Goal: Information Seeking & Learning: Learn about a topic

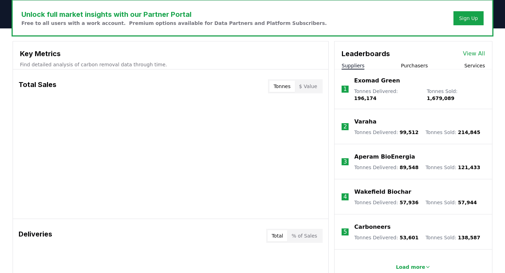
scroll to position [217, 0]
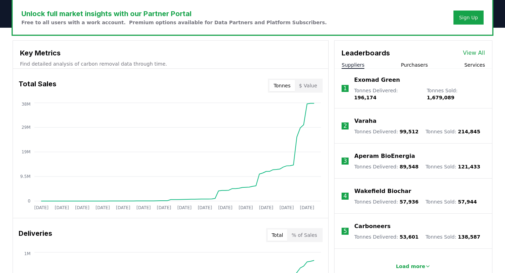
click at [413, 66] on button "Purchasers" at bounding box center [414, 64] width 27 height 7
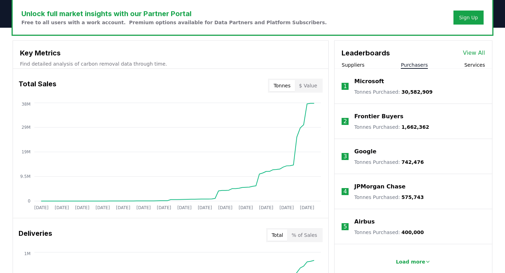
click at [476, 53] on link "View All" at bounding box center [474, 53] width 22 height 8
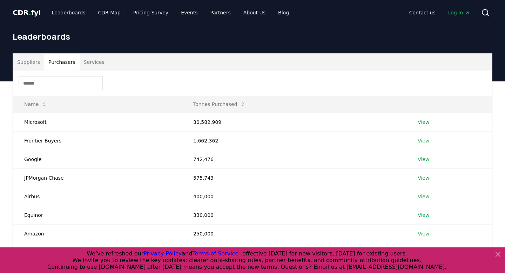
click at [63, 66] on button "Purchasers" at bounding box center [61, 62] width 35 height 17
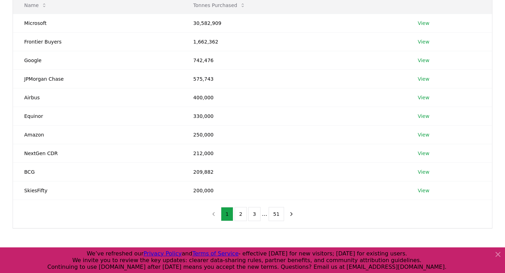
scroll to position [89, 0]
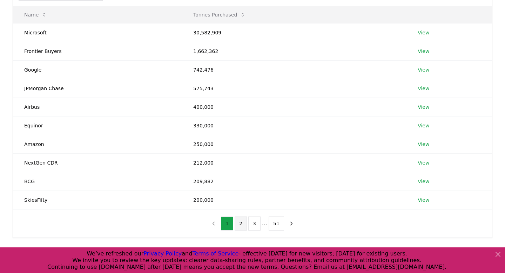
click at [239, 224] on button "2" at bounding box center [240, 223] width 12 height 14
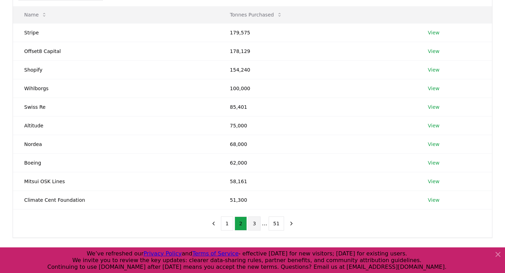
click at [255, 226] on button "3" at bounding box center [254, 223] width 12 height 14
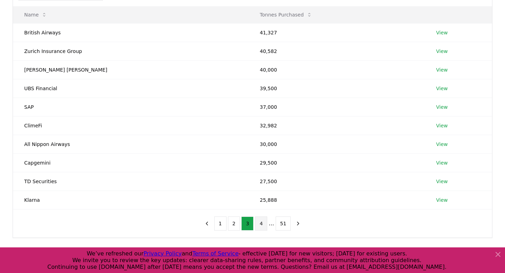
click at [262, 224] on button "4" at bounding box center [261, 223] width 12 height 14
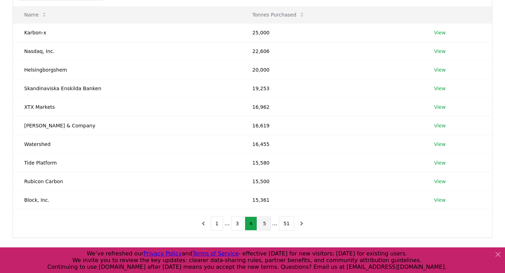
click at [266, 224] on button "5" at bounding box center [264, 223] width 12 height 14
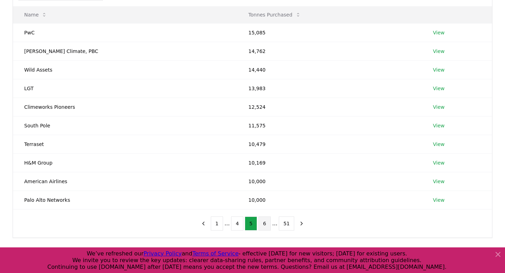
click at [265, 224] on button "6" at bounding box center [264, 223] width 12 height 14
click at [265, 224] on button "7" at bounding box center [264, 223] width 12 height 14
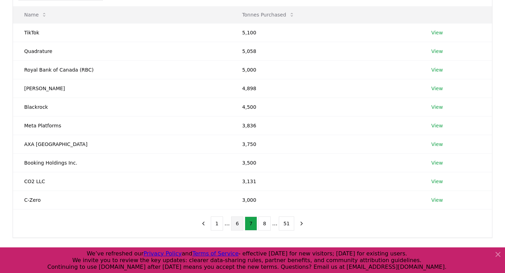
click at [265, 224] on button "8" at bounding box center [264, 223] width 12 height 14
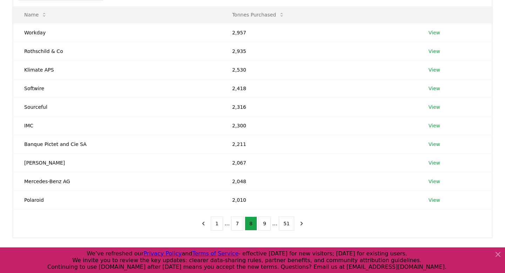
click at [265, 224] on button "9" at bounding box center [264, 223] width 12 height 14
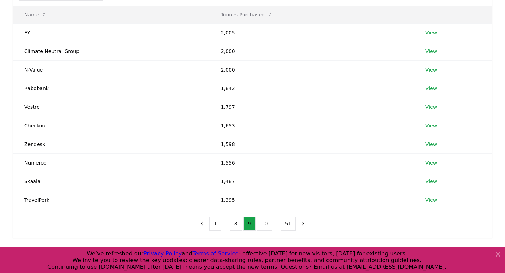
click at [265, 224] on button "10" at bounding box center [264, 223] width 15 height 14
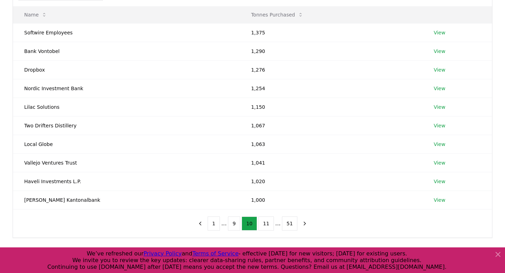
click at [265, 224] on button "11" at bounding box center [265, 223] width 15 height 14
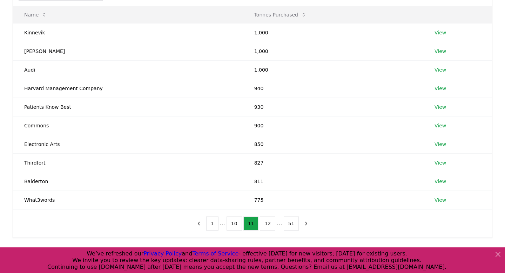
click at [265, 224] on button "12" at bounding box center [267, 223] width 15 height 14
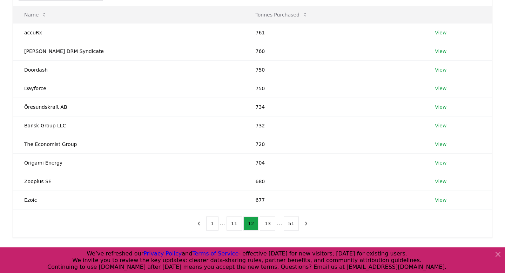
click at [265, 224] on button "13" at bounding box center [267, 223] width 15 height 14
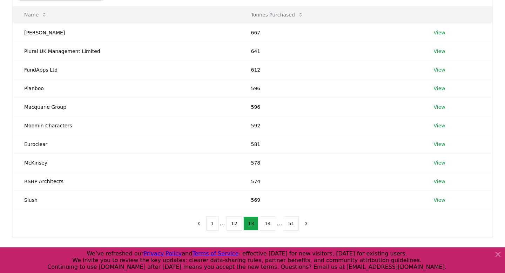
click at [265, 224] on button "14" at bounding box center [267, 223] width 15 height 14
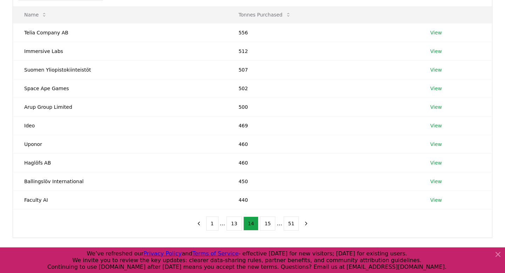
click at [265, 224] on button "15" at bounding box center [267, 223] width 15 height 14
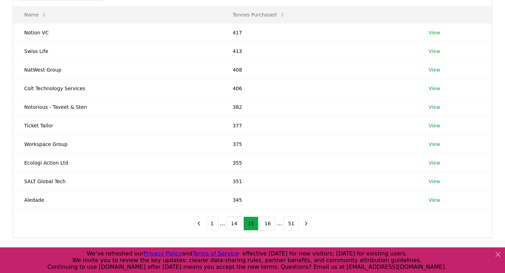
click at [265, 224] on button "16" at bounding box center [267, 223] width 15 height 14
click at [265, 224] on button "17" at bounding box center [267, 223] width 15 height 14
click at [265, 224] on button "18" at bounding box center [267, 223] width 15 height 14
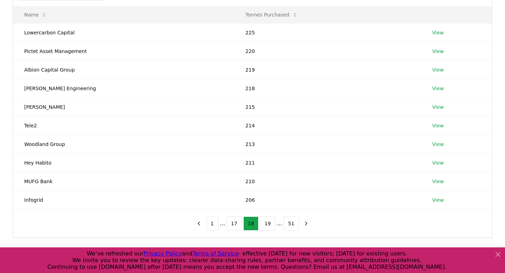
click at [265, 224] on button "19" at bounding box center [267, 223] width 15 height 14
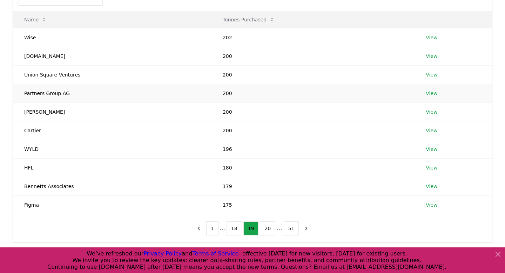
scroll to position [84, 0]
click at [216, 228] on button "1" at bounding box center [212, 228] width 12 height 14
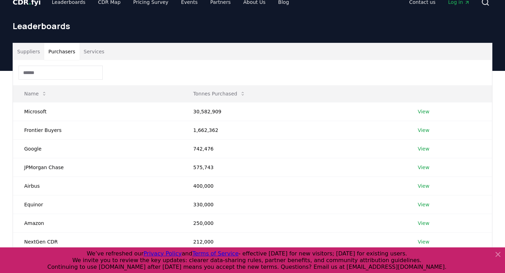
scroll to position [0, 0]
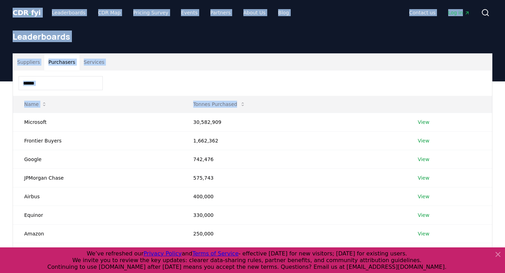
drag, startPoint x: 260, startPoint y: 106, endPoint x: 18, endPoint y: 4, distance: 263.4
click at [18, 4] on div "CDR . fyi Leaderboards CDR Map Pricing Survey Events Partners About Us Blog Con…" at bounding box center [252, 233] width 505 height 467
click at [5, 2] on header "CDR . fyi Leaderboards CDR Map Pricing Survey Events Partners About Us Blog Con…" at bounding box center [252, 12] width 505 height 25
drag, startPoint x: 5, startPoint y: 2, endPoint x: 259, endPoint y: 110, distance: 275.4
click at [259, 110] on div "CDR . fyi Leaderboards CDR Map Pricing Survey Events Partners About Us Blog Con…" at bounding box center [252, 233] width 505 height 467
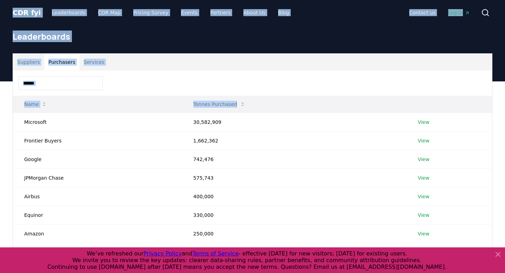
click at [262, 105] on th "Tonnes Purchased" at bounding box center [294, 104] width 224 height 17
drag, startPoint x: 262, startPoint y: 105, endPoint x: 27, endPoint y: 8, distance: 254.3
click at [27, 8] on div "CDR . fyi Leaderboards CDR Map Pricing Survey Events Partners About Us Blog Con…" at bounding box center [252, 233] width 505 height 467
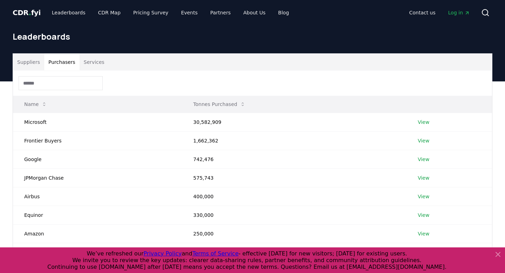
click at [263, 104] on th "Tonnes Purchased" at bounding box center [294, 104] width 224 height 17
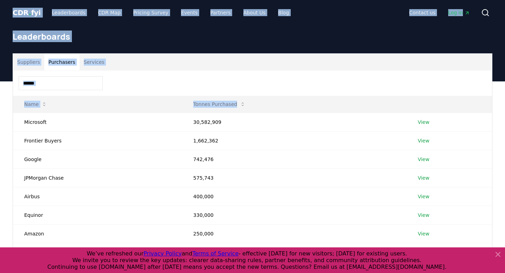
drag, startPoint x: 263, startPoint y: 104, endPoint x: 0, endPoint y: 9, distance: 279.3
click at [0, 9] on div "CDR . fyi Leaderboards CDR Map Pricing Survey Events Partners About Us Blog Con…" at bounding box center [252, 233] width 505 height 467
click at [307, 101] on th "Tonnes Purchased" at bounding box center [294, 104] width 224 height 17
drag, startPoint x: 266, startPoint y: 105, endPoint x: 86, endPoint y: -12, distance: 214.9
click at [86, 0] on html "CDR . fyi Leaderboards CDR Map Pricing Survey Events Partners About Us Blog Con…" at bounding box center [252, 233] width 505 height 467
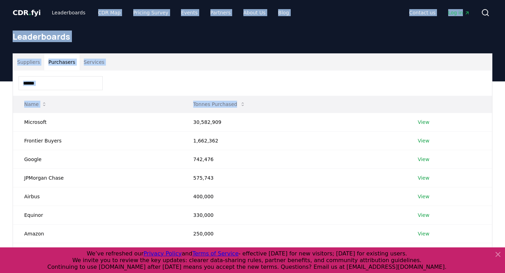
click at [265, 100] on th "Tonnes Purchased" at bounding box center [294, 104] width 224 height 17
drag, startPoint x: 253, startPoint y: 105, endPoint x: 4, endPoint y: 14, distance: 265.2
click at [4, 14] on div "CDR . fyi Leaderboards CDR Map Pricing Survey Events Partners About Us Blog Con…" at bounding box center [252, 233] width 505 height 467
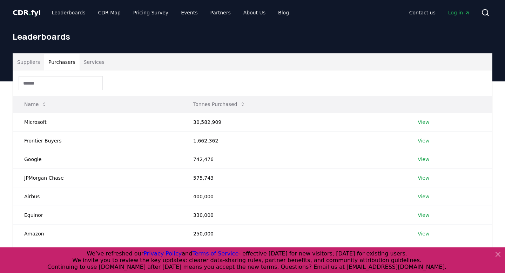
click at [266, 103] on th "Tonnes Purchased" at bounding box center [294, 104] width 224 height 17
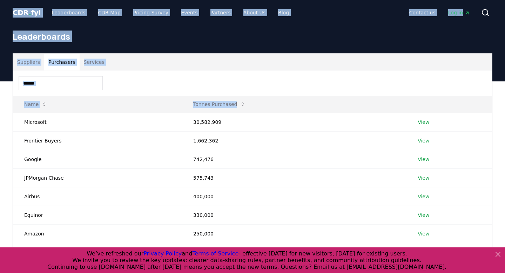
drag, startPoint x: 266, startPoint y: 103, endPoint x: 9, endPoint y: 11, distance: 272.3
click at [9, 11] on div "CDR . fyi Leaderboards CDR Map Pricing Survey Events Partners About Us Blog Con…" at bounding box center [252, 233] width 505 height 467
click at [9, 11] on div "CDR . fyi Leaderboards CDR Map Pricing Survey Events Partners About Us Blog Con…" at bounding box center [252, 12] width 491 height 25
drag, startPoint x: 261, startPoint y: 104, endPoint x: 4, endPoint y: 10, distance: 273.5
click at [4, 10] on div "CDR . fyi Leaderboards CDR Map Pricing Survey Events Partners About Us Blog Con…" at bounding box center [252, 233] width 505 height 467
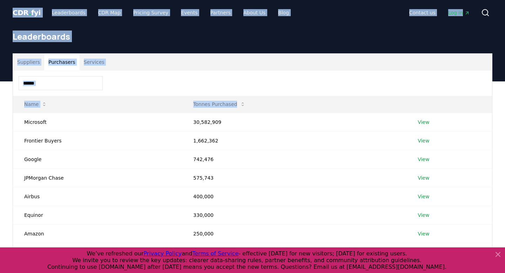
click at [4, 10] on header "CDR . fyi Leaderboards CDR Map Pricing Survey Events Partners About Us Blog Con…" at bounding box center [252, 12] width 505 height 25
drag, startPoint x: 4, startPoint y: 10, endPoint x: 259, endPoint y: 105, distance: 272.7
click at [259, 105] on div "CDR . fyi Leaderboards CDR Map Pricing Survey Events Partners About Us Blog Con…" at bounding box center [252, 233] width 505 height 467
click at [259, 105] on th "Tonnes Purchased" at bounding box center [294, 104] width 224 height 17
drag, startPoint x: 259, startPoint y: 105, endPoint x: 9, endPoint y: 10, distance: 268.0
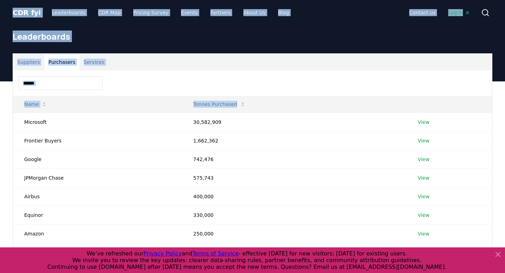
click at [9, 10] on div "CDR . fyi Leaderboards CDR Map Pricing Survey Events Partners About Us Blog Con…" at bounding box center [252, 233] width 505 height 467
click at [9, 10] on div "CDR . fyi Leaderboards CDR Map Pricing Survey Events Partners About Us Blog Con…" at bounding box center [252, 12] width 491 height 25
drag, startPoint x: 9, startPoint y: 10, endPoint x: 255, endPoint y: 107, distance: 264.5
click at [255, 107] on div "CDR . fyi Leaderboards CDR Map Pricing Survey Events Partners About Us Blog Con…" at bounding box center [252, 233] width 505 height 467
click at [255, 107] on th "Tonnes Purchased" at bounding box center [294, 104] width 224 height 17
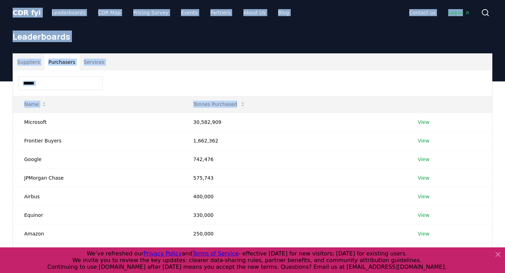
drag, startPoint x: 255, startPoint y: 107, endPoint x: 1, endPoint y: 4, distance: 273.7
click at [1, 4] on div "CDR . fyi Leaderboards CDR Map Pricing Survey Events Partners About Us Blog Con…" at bounding box center [252, 233] width 505 height 467
click at [1, 4] on header "CDR . fyi Leaderboards CDR Map Pricing Survey Events Partners About Us Blog Con…" at bounding box center [252, 12] width 505 height 25
drag, startPoint x: 4, startPoint y: 11, endPoint x: 303, endPoint y: 110, distance: 314.4
click at [302, 110] on div "CDR . fyi Leaderboards CDR Map Pricing Survey Events Partners About Us Blog Con…" at bounding box center [252, 233] width 505 height 467
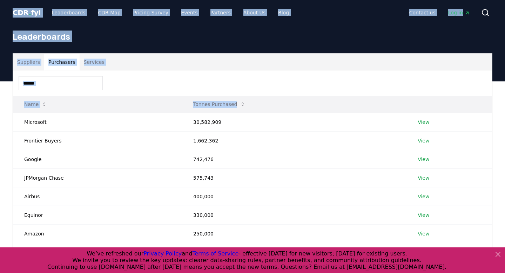
click at [286, 103] on th "Tonnes Purchased" at bounding box center [294, 104] width 224 height 17
drag, startPoint x: 286, startPoint y: 103, endPoint x: 0, endPoint y: 6, distance: 301.9
click at [0, 6] on div "CDR . fyi Leaderboards CDR Map Pricing Survey Events Partners About Us Blog Con…" at bounding box center [252, 233] width 505 height 467
click at [6, 6] on header "CDR . fyi Leaderboards CDR Map Pricing Survey Events Partners About Us Blog Con…" at bounding box center [252, 12] width 505 height 25
drag, startPoint x: 6, startPoint y: 6, endPoint x: 283, endPoint y: 95, distance: 290.8
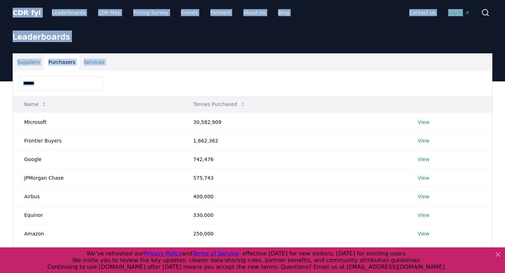
click at [283, 95] on div "CDR . fyi Leaderboards CDR Map Pricing Survey Events Partners About Us Blog Con…" at bounding box center [252, 233] width 505 height 467
click at [283, 96] on th "Tonnes Purchased" at bounding box center [294, 104] width 224 height 17
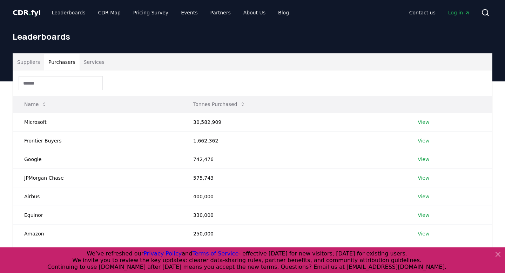
click at [283, 106] on th "Tonnes Purchased" at bounding box center [294, 104] width 224 height 17
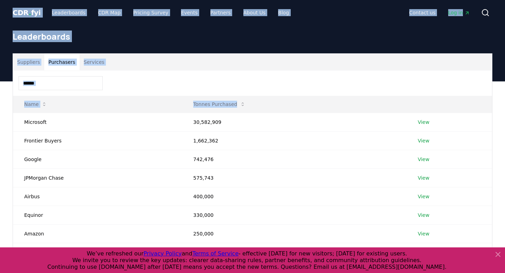
drag, startPoint x: 283, startPoint y: 106, endPoint x: 0, endPoint y: 9, distance: 299.1
click at [0, 9] on div "CDR . fyi Leaderboards CDR Map Pricing Survey Events Partners About Us Blog Con…" at bounding box center [252, 233] width 505 height 467
click at [0, 9] on header "CDR . fyi Leaderboards CDR Map Pricing Survey Events Partners About Us Blog Con…" at bounding box center [252, 12] width 505 height 25
drag, startPoint x: 264, startPoint y: 103, endPoint x: 6, endPoint y: 19, distance: 271.4
click at [6, 19] on div "CDR . fyi Leaderboards CDR Map Pricing Survey Events Partners About Us Blog Con…" at bounding box center [252, 233] width 505 height 467
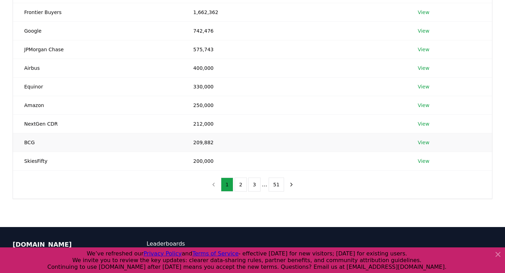
scroll to position [127, 0]
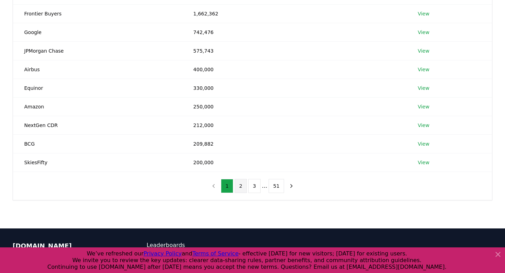
click at [245, 188] on button "2" at bounding box center [240, 186] width 12 height 14
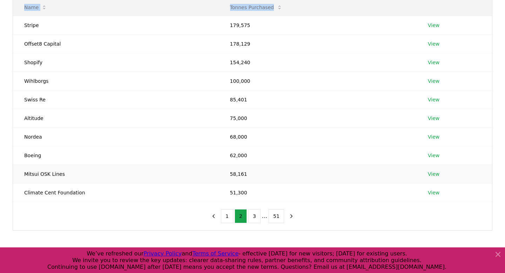
scroll to position [95, 0]
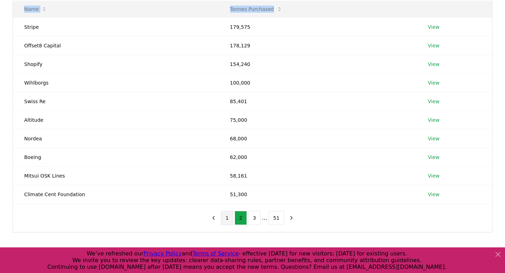
click at [226, 220] on button "1" at bounding box center [227, 218] width 12 height 14
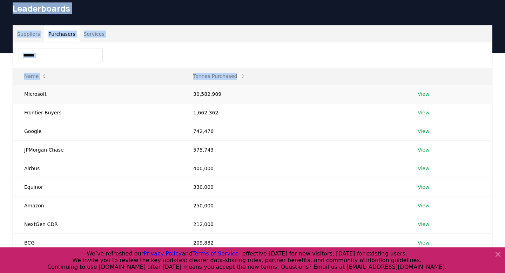
scroll to position [41, 0]
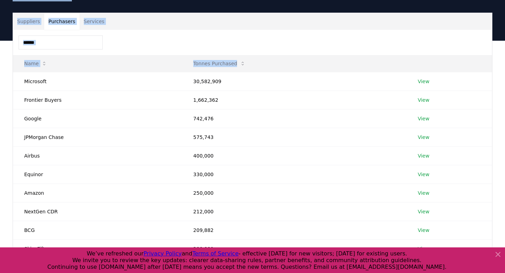
click at [255, 18] on div "Suppliers Purchasers Services" at bounding box center [252, 21] width 479 height 17
drag, startPoint x: 273, startPoint y: 66, endPoint x: 52, endPoint y: 7, distance: 228.9
click at [53, 7] on div "CDR . fyi Leaderboards CDR Map Pricing Survey Events Partners About Us Blog Con…" at bounding box center [252, 192] width 505 height 467
click at [14, 14] on button "Suppliers" at bounding box center [28, 21] width 31 height 17
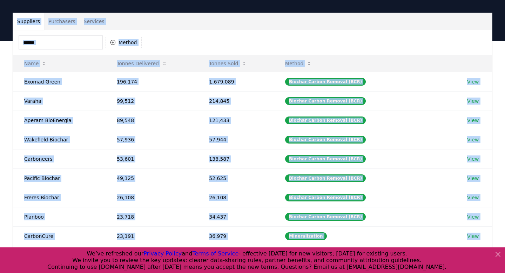
click at [60, 22] on button "Purchasers" at bounding box center [61, 21] width 35 height 17
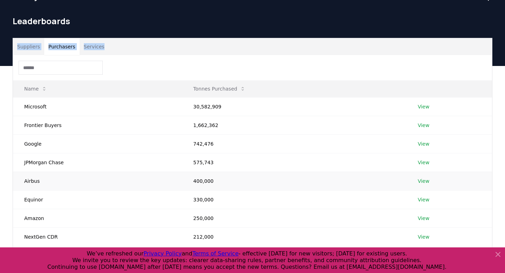
scroll to position [0, 0]
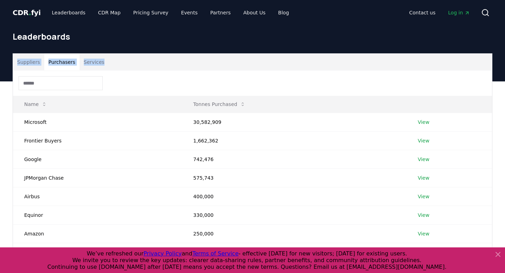
click at [98, 62] on button "Services" at bounding box center [94, 62] width 29 height 17
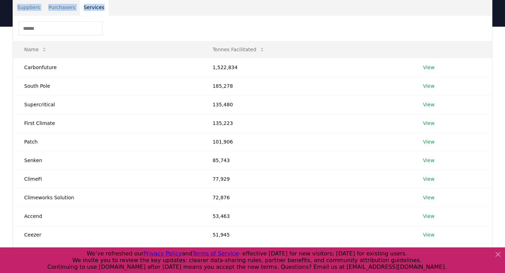
scroll to position [53, 0]
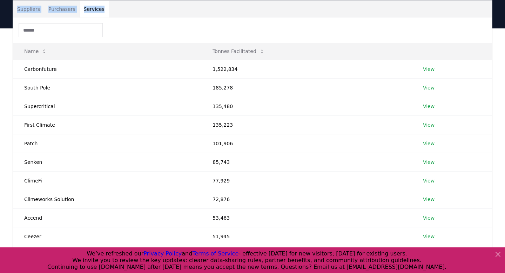
click at [62, 9] on button "Purchasers" at bounding box center [61, 9] width 35 height 17
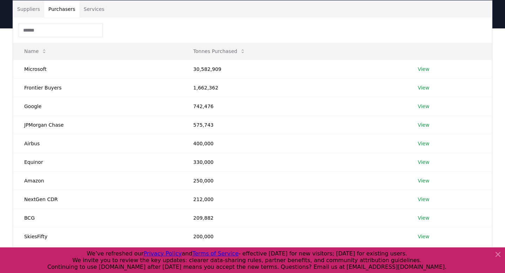
click at [160, 15] on div "Suppliers Purchasers Services" at bounding box center [252, 9] width 479 height 17
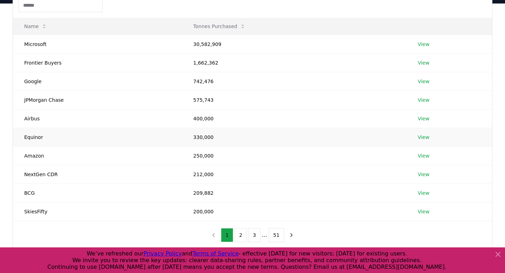
scroll to position [0, 0]
